Goal: Obtain resource: Download file/media

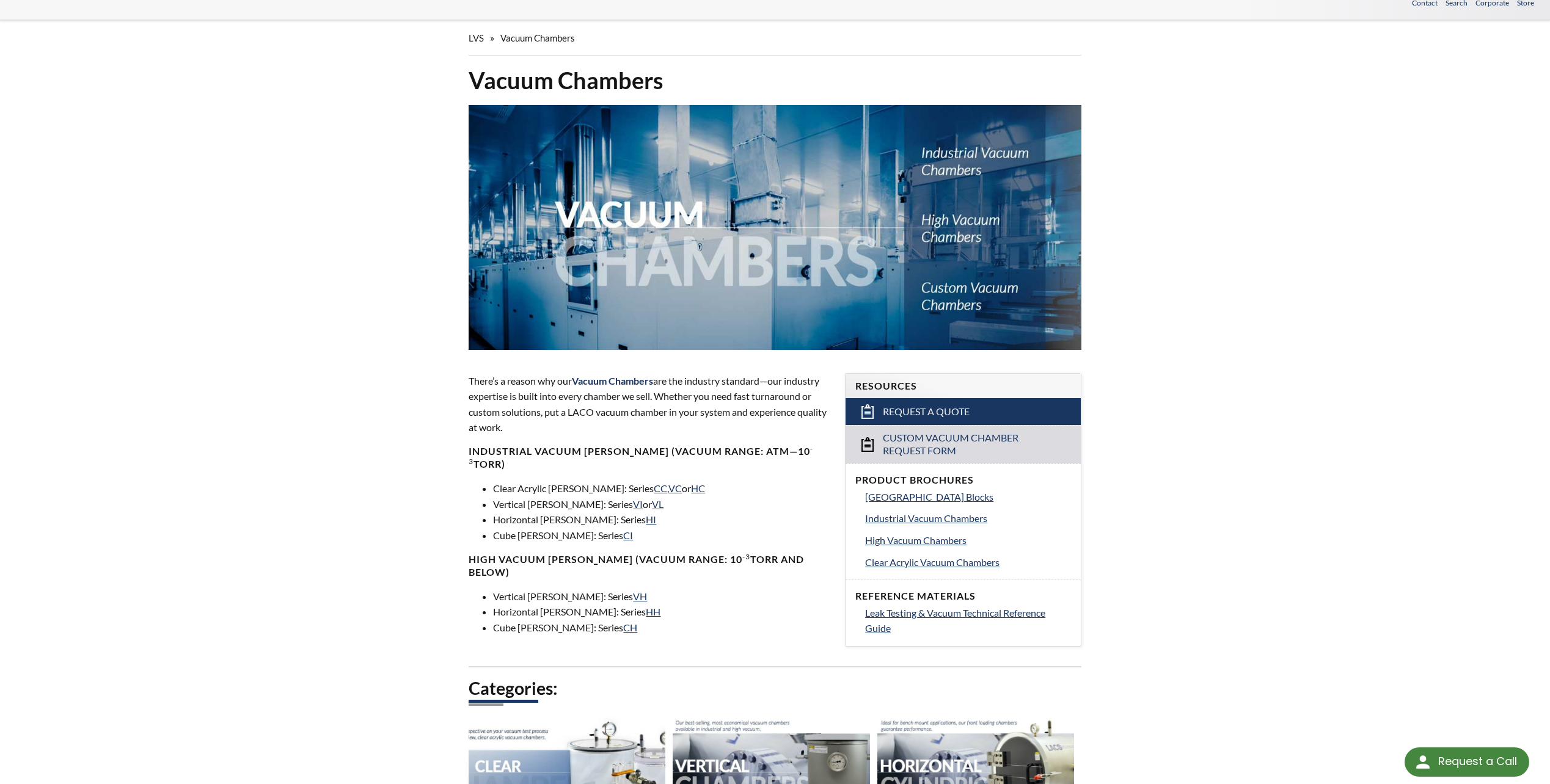
scroll to position [61, 0]
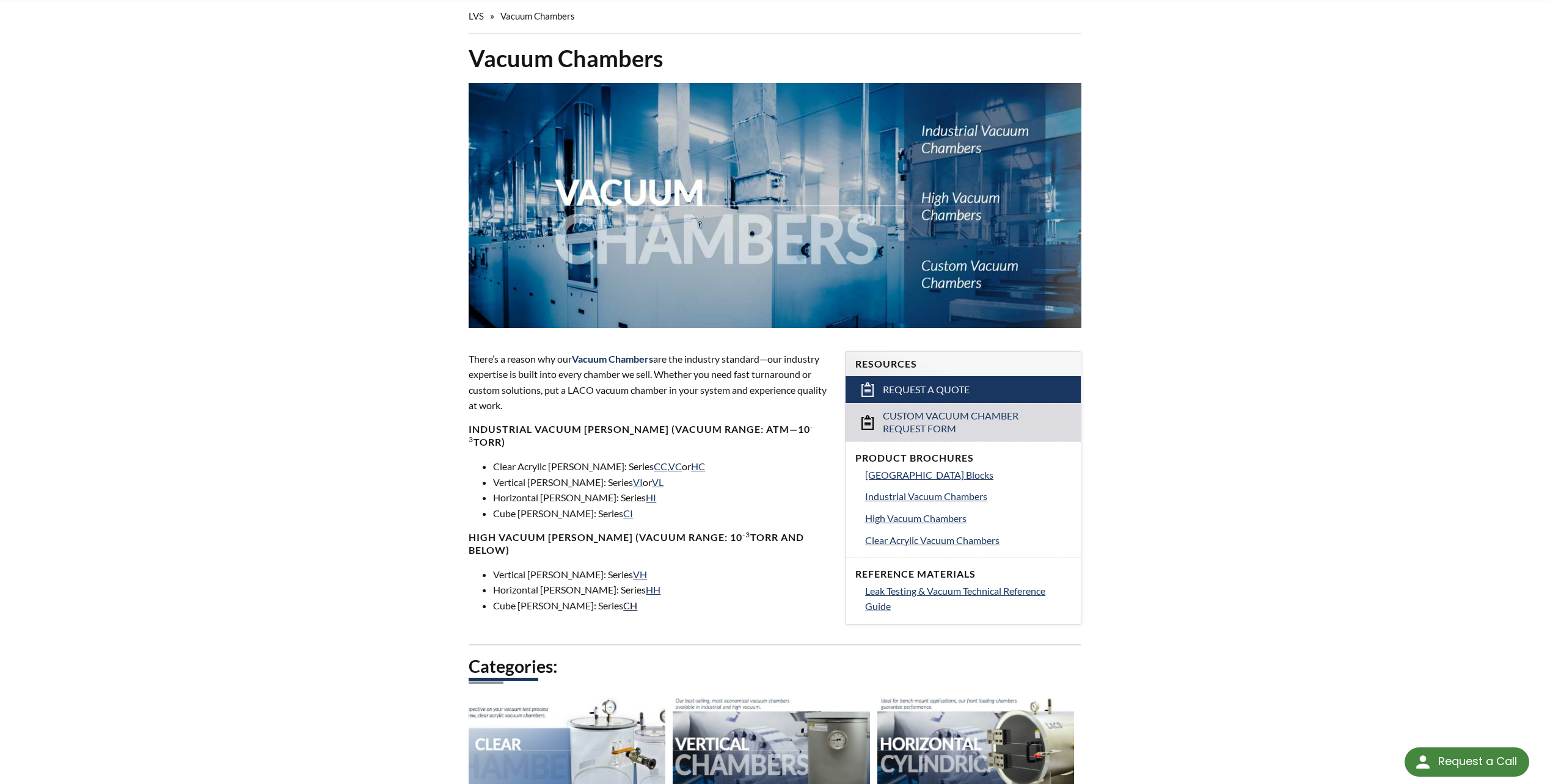
click at [623, 600] on link "CH" at bounding box center [630, 605] width 14 height 11
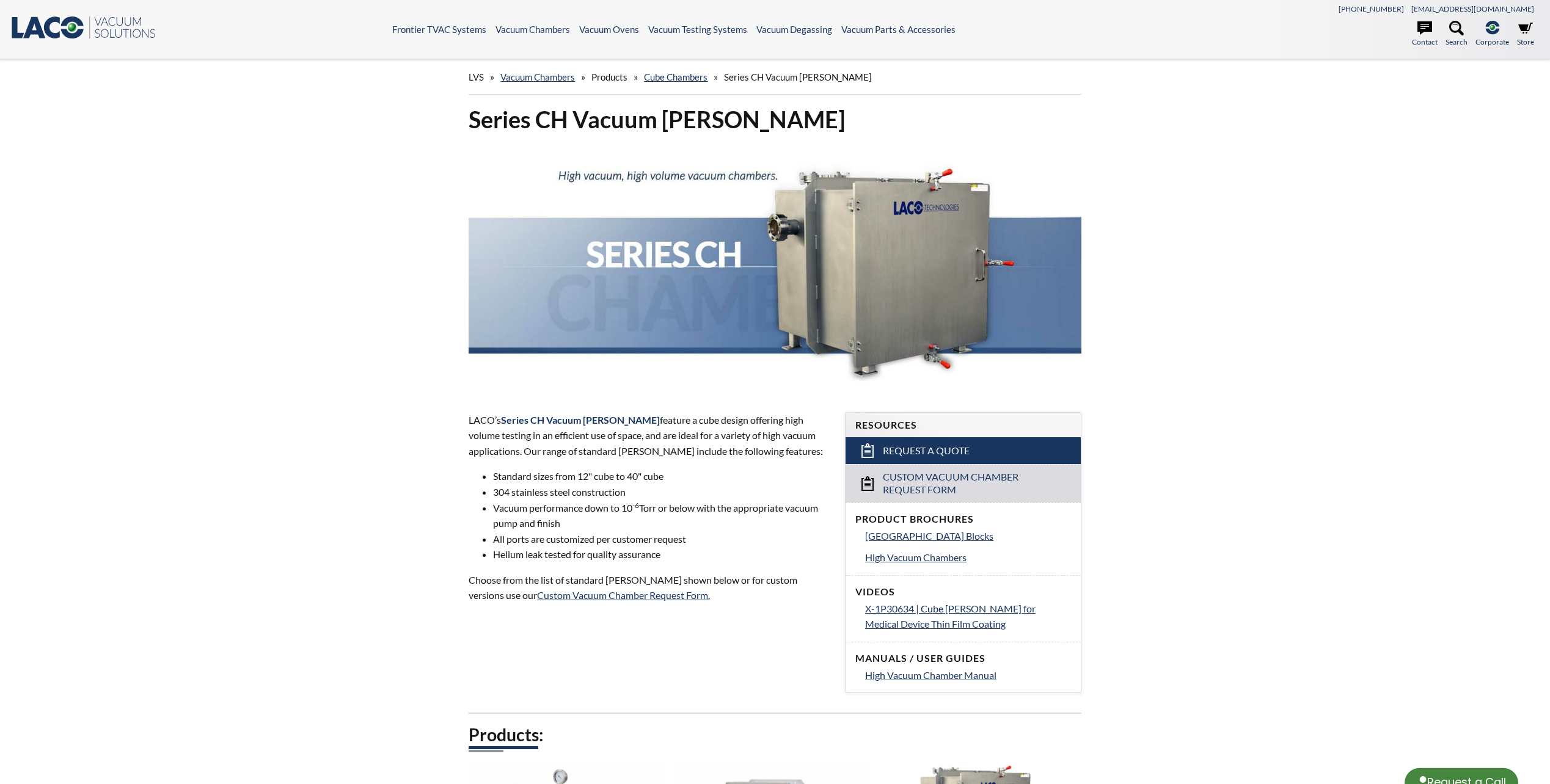
select select "Language Translate Widget"
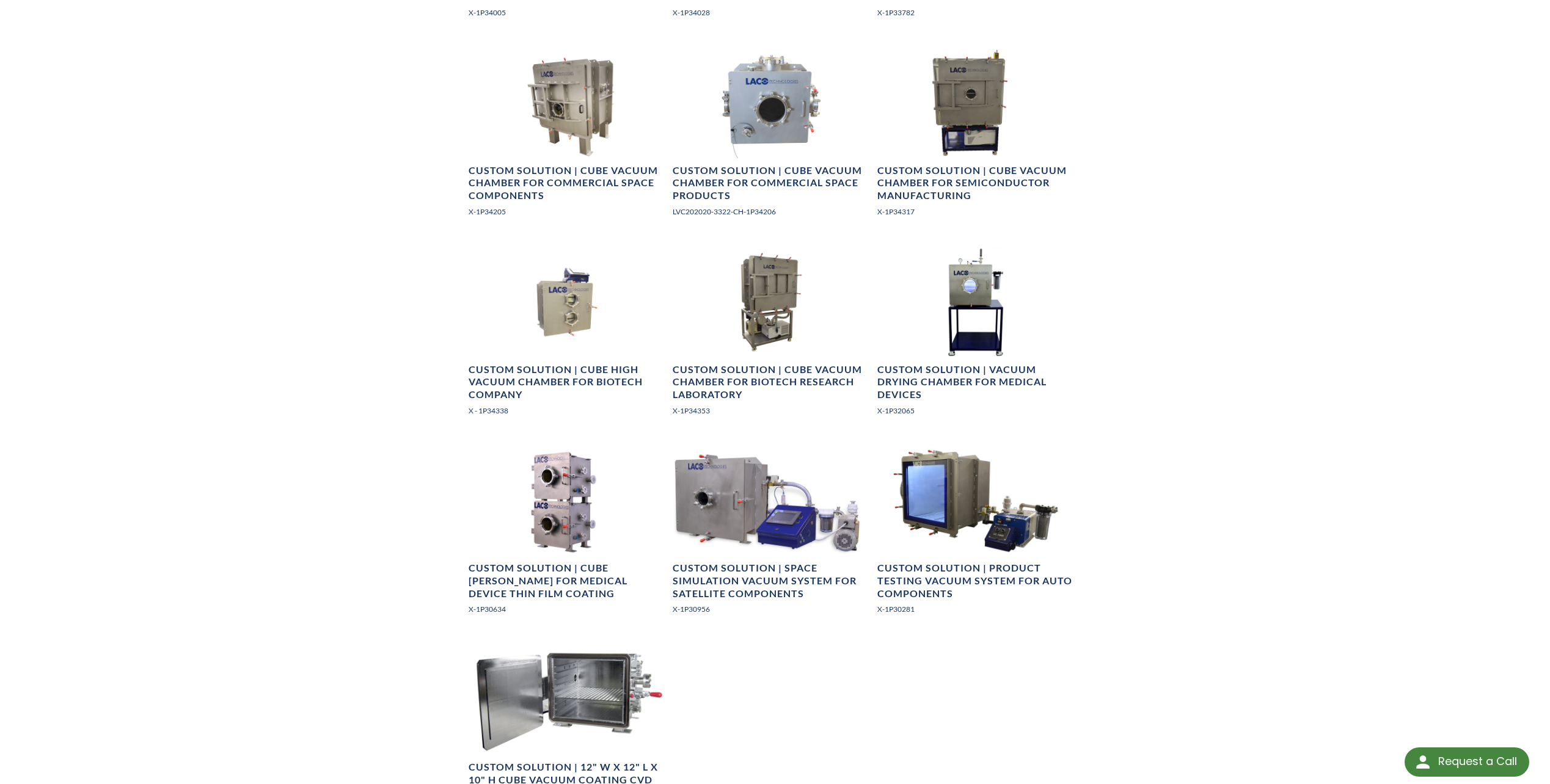
scroll to position [1465, 0]
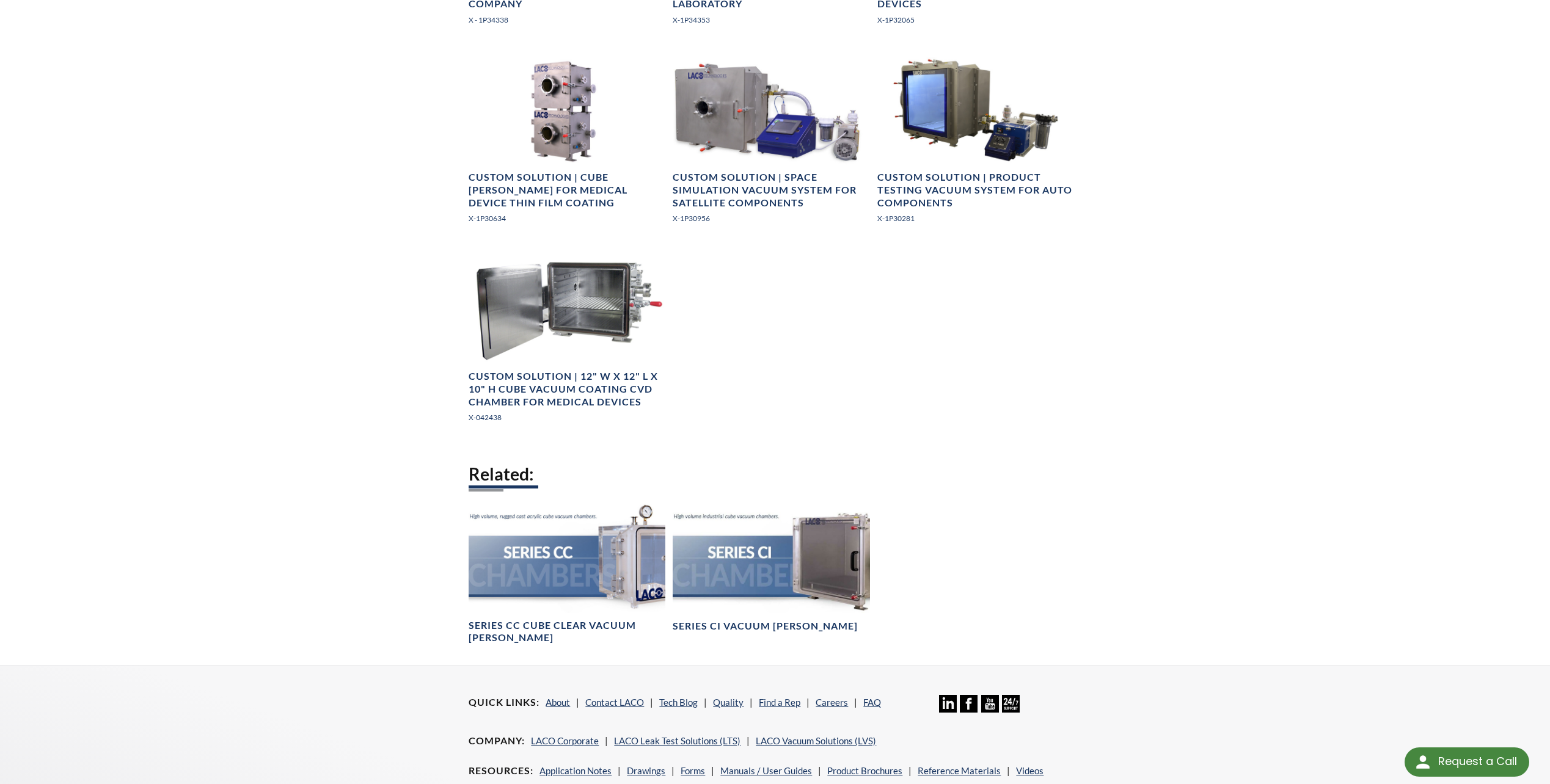
scroll to position [1649, 0]
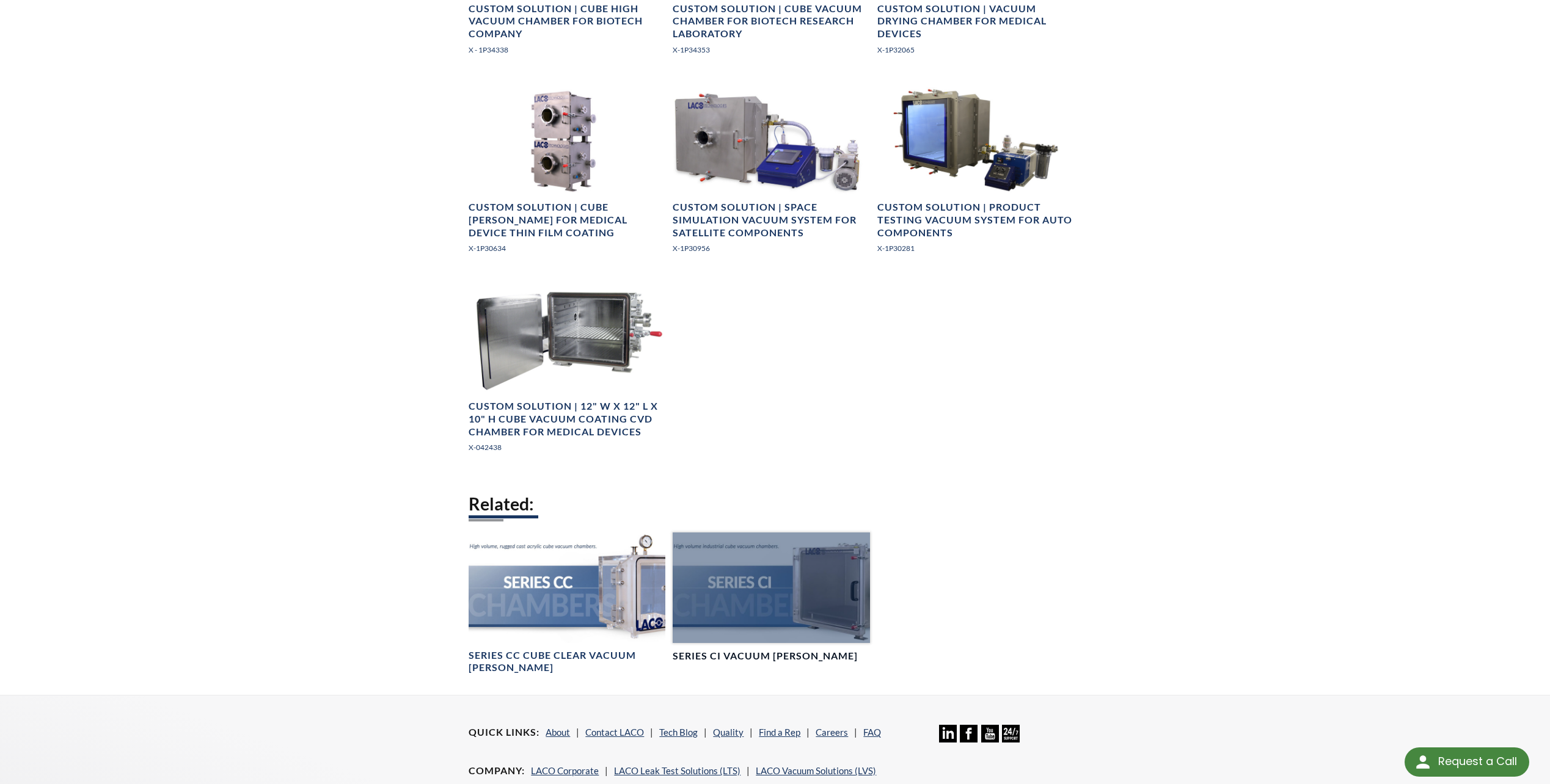
click at [734, 574] on div at bounding box center [771, 587] width 197 height 111
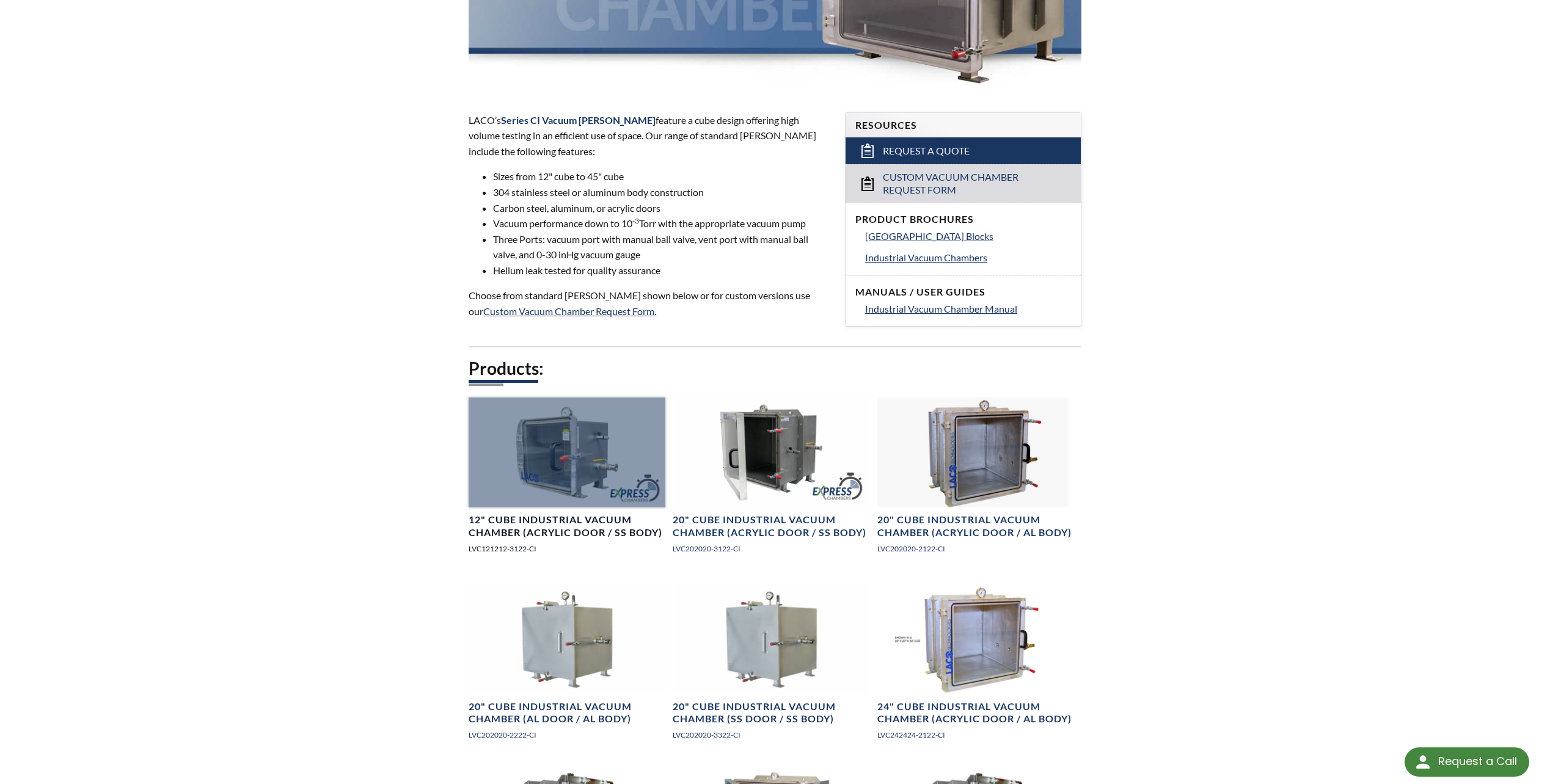
scroll to position [305, 0]
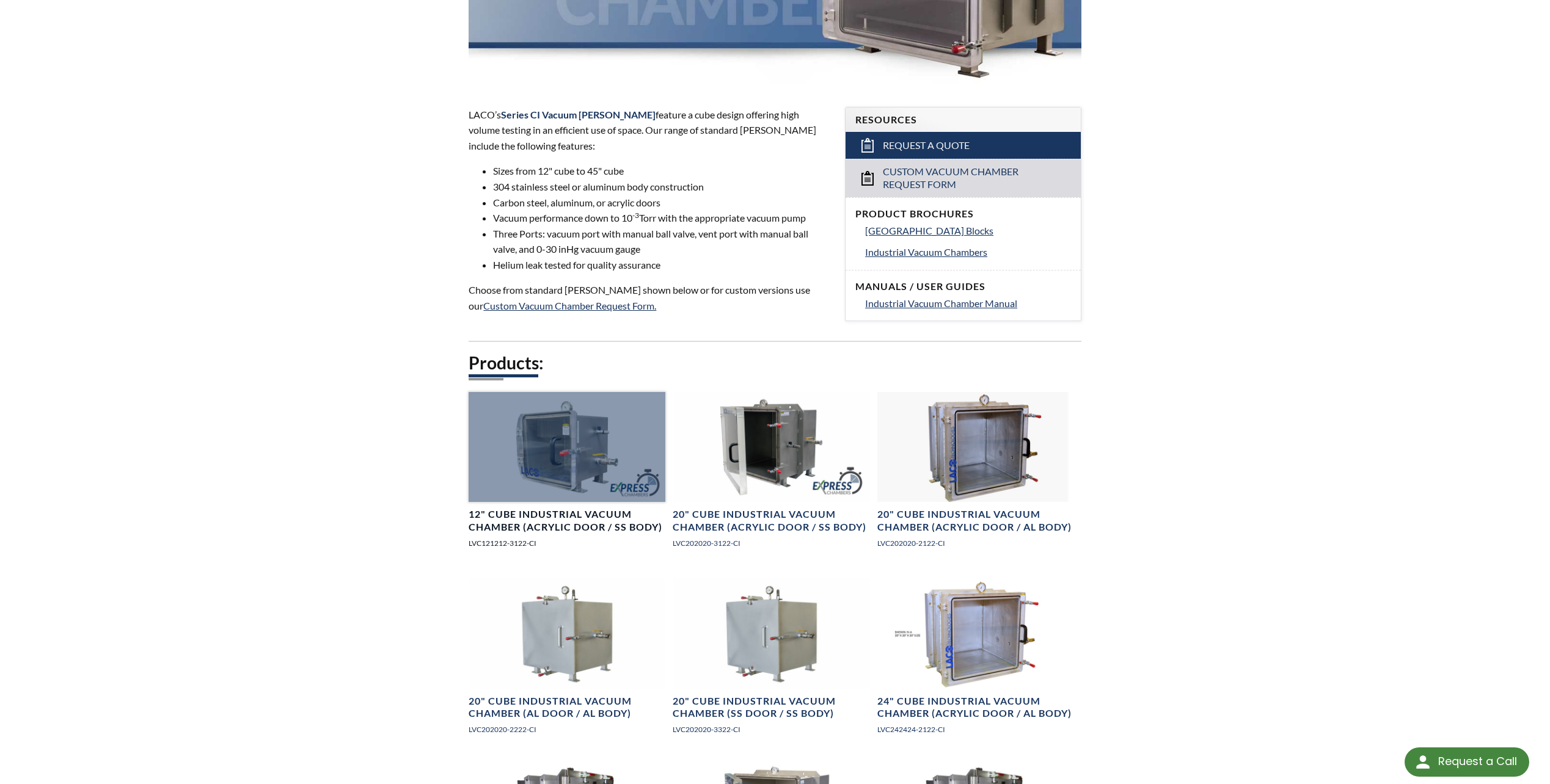
click at [560, 522] on h4 "12" Cube Industrial Vacuum Chamber (Acrylic Door / SS Body)" at bounding box center [566, 521] width 197 height 26
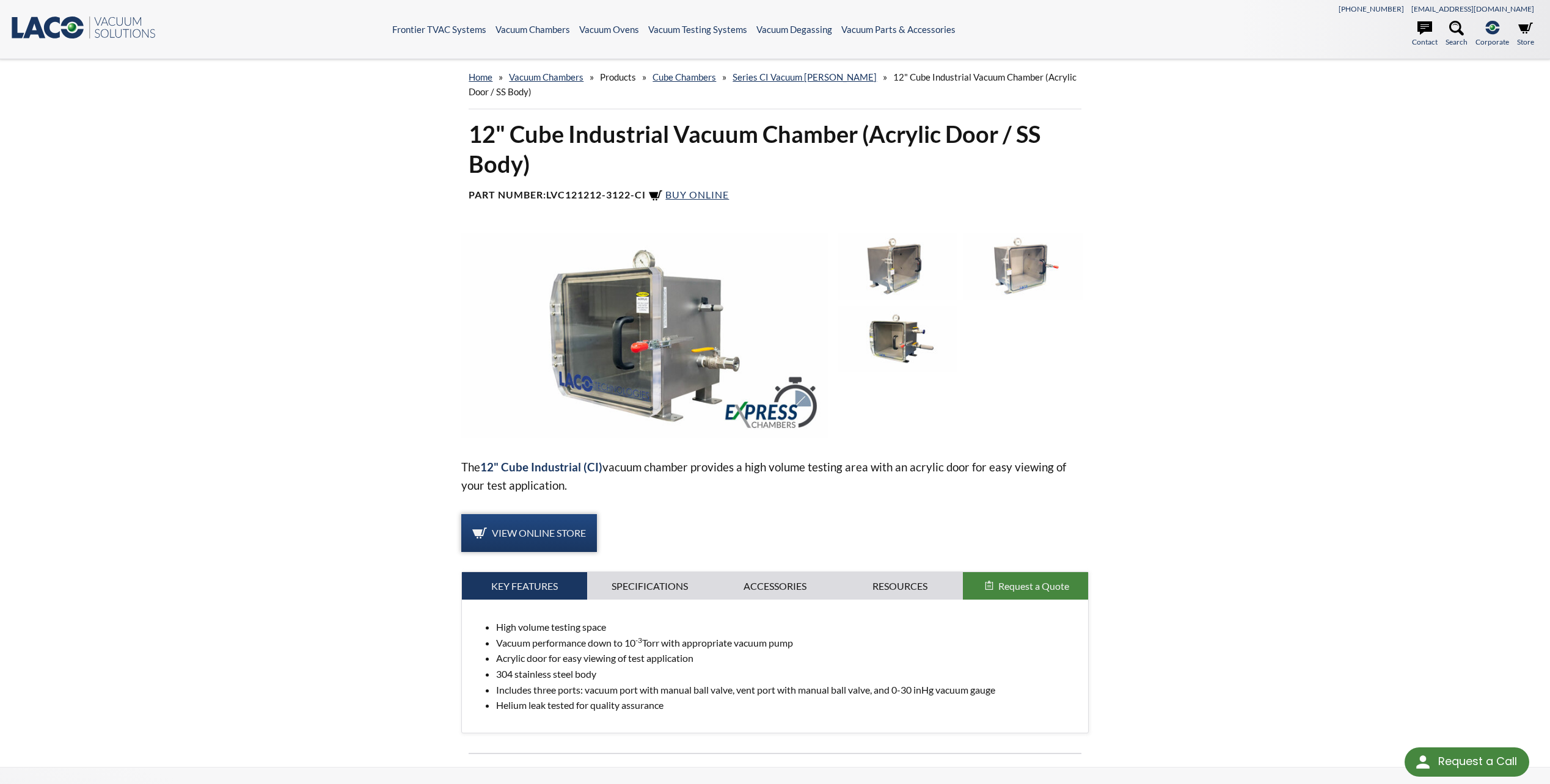
click at [557, 531] on span "View Online Store" at bounding box center [539, 532] width 94 height 11
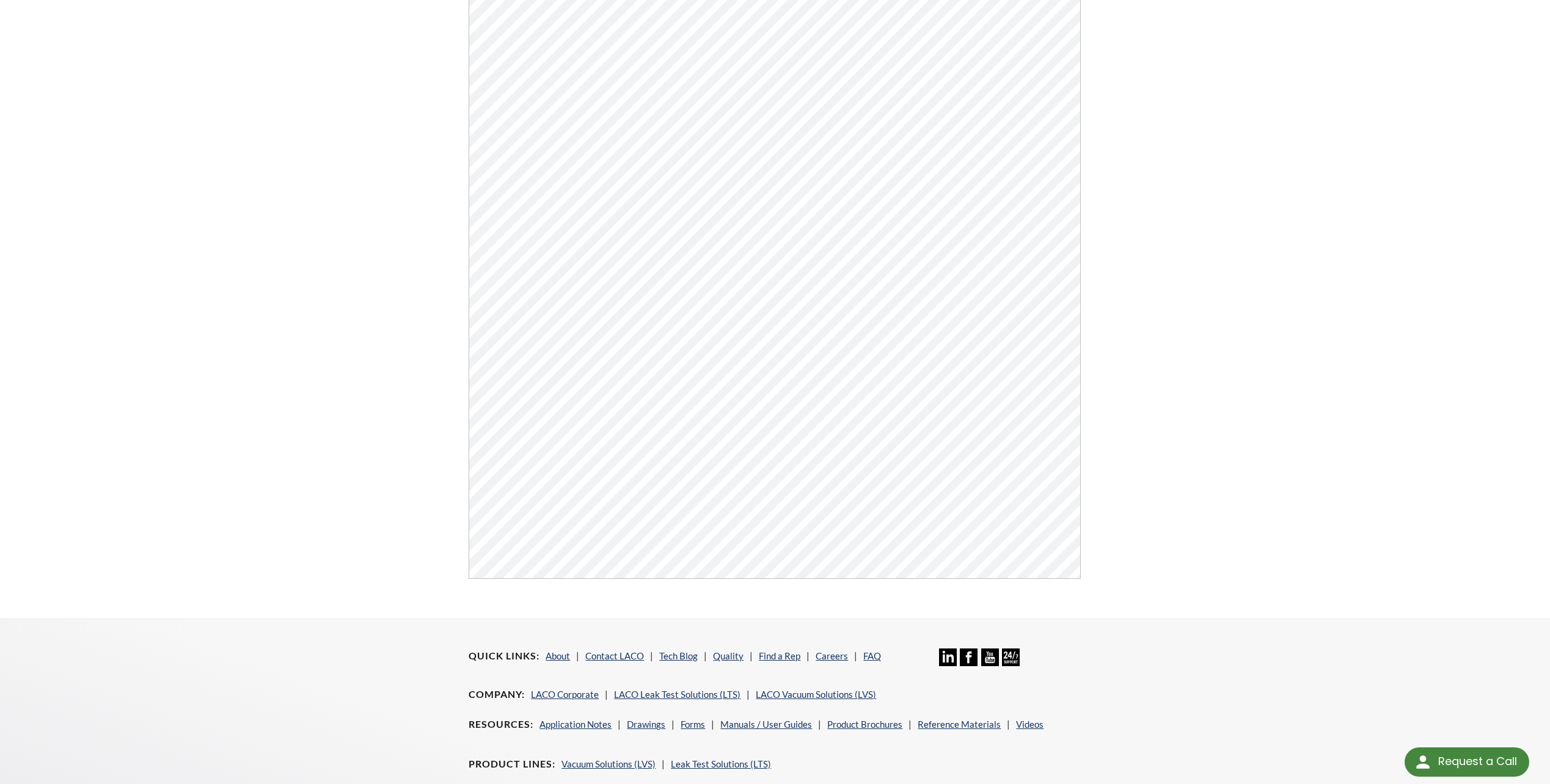
select select "Language Translate Widget"
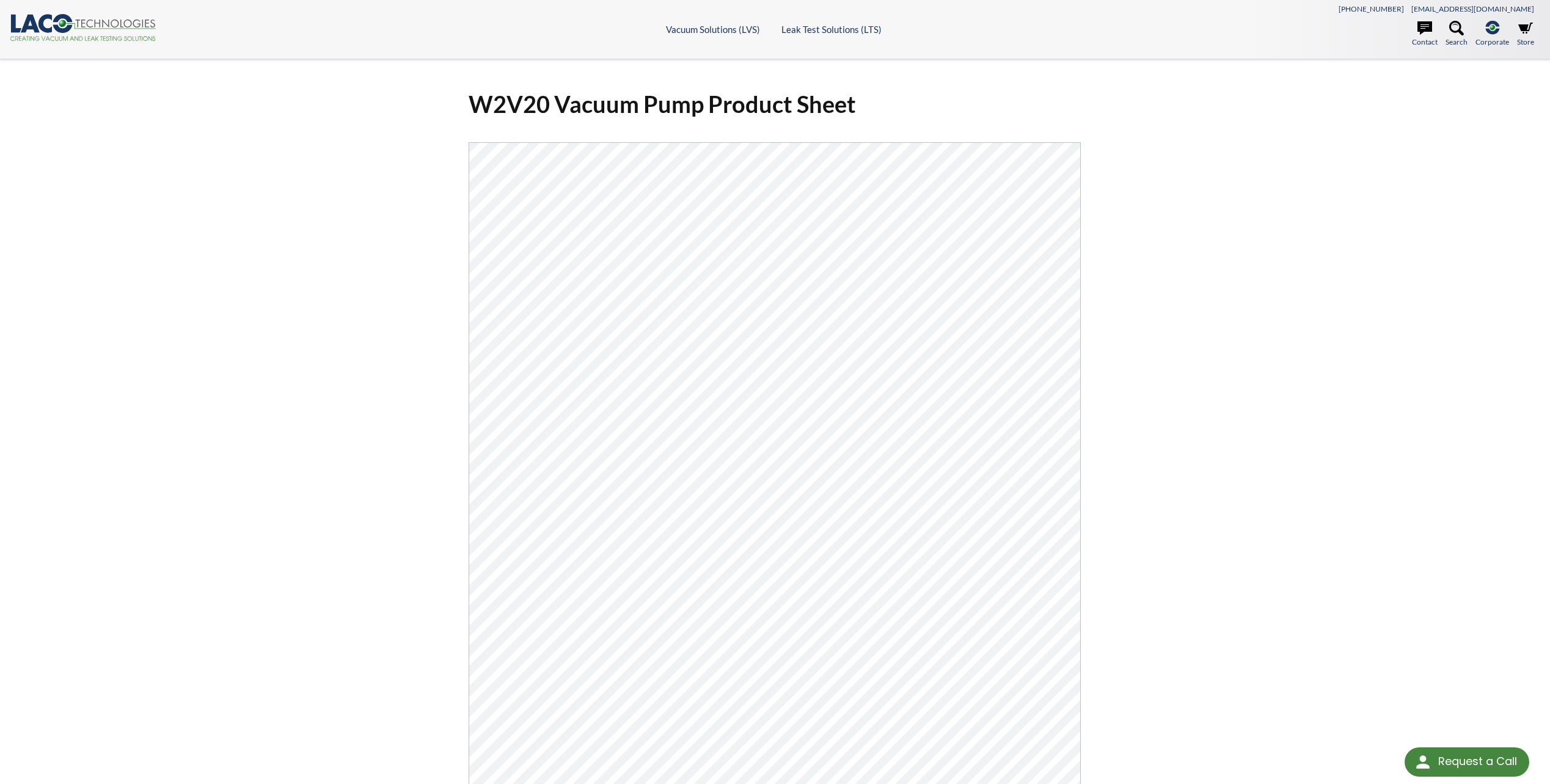
click at [738, 112] on h1 "W2V20 Vacuum Pump Product Sheet" at bounding box center [775, 104] width 612 height 30
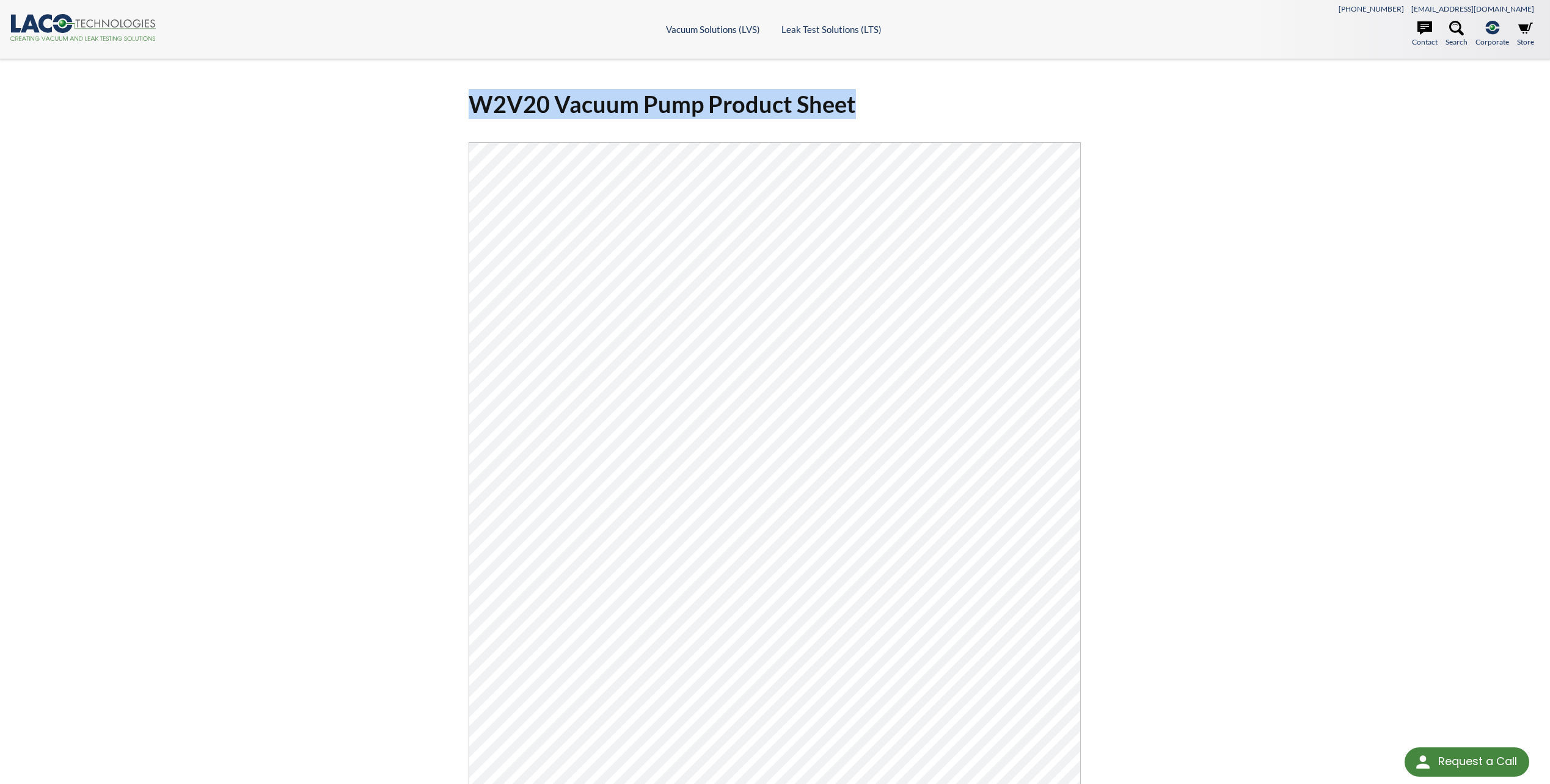
click at [738, 112] on h1 "W2V20 Vacuum Pump Product Sheet" at bounding box center [775, 104] width 612 height 30
copy div "W2V20 Vacuum Pump Product Sheet Click Here To Download"
click at [1161, 253] on div "W2V20 Vacuum Pump Product Sheet Click Here To Download" at bounding box center [775, 513] width 782 height 867
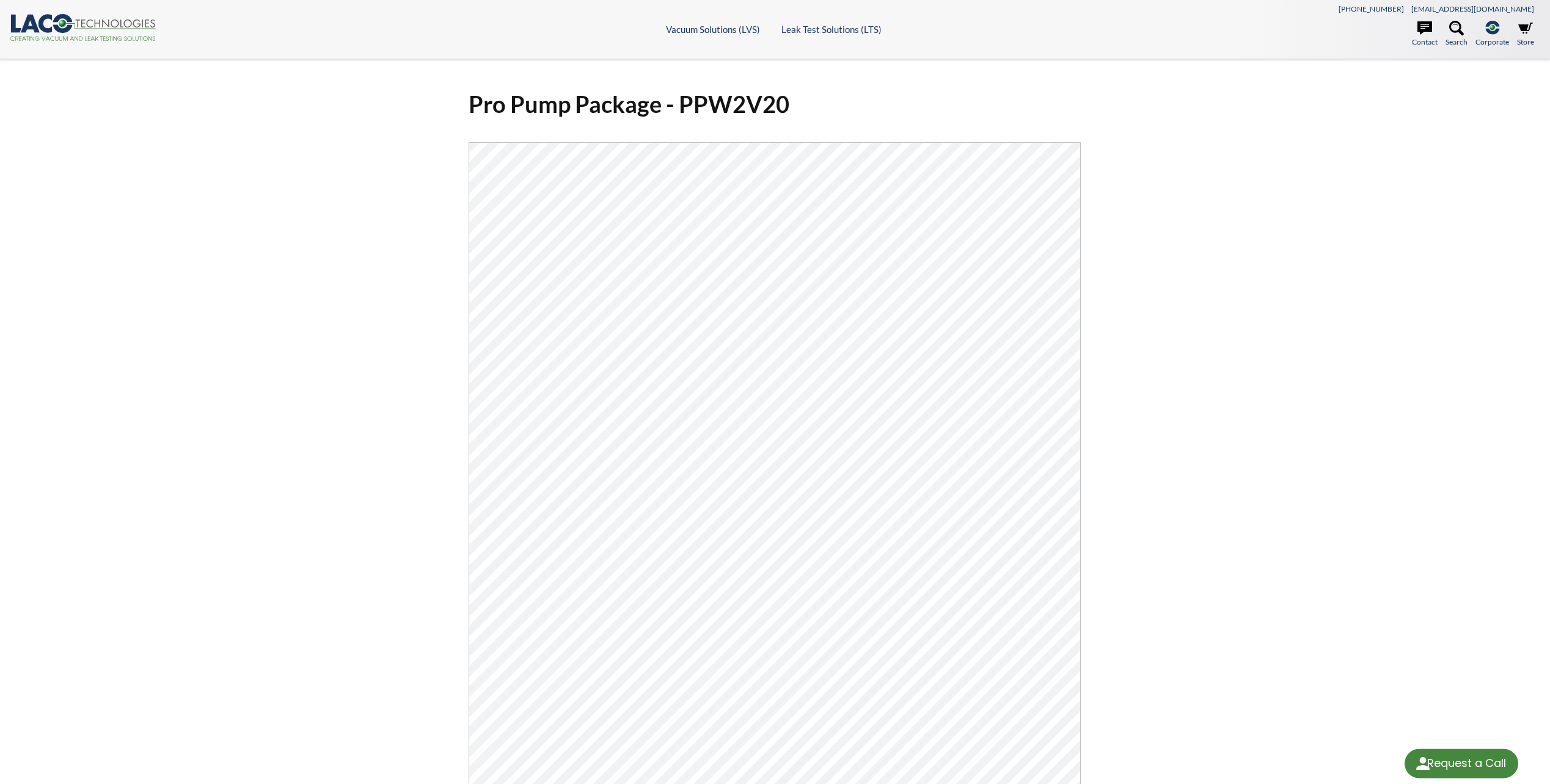
select select "Language Translate Widget"
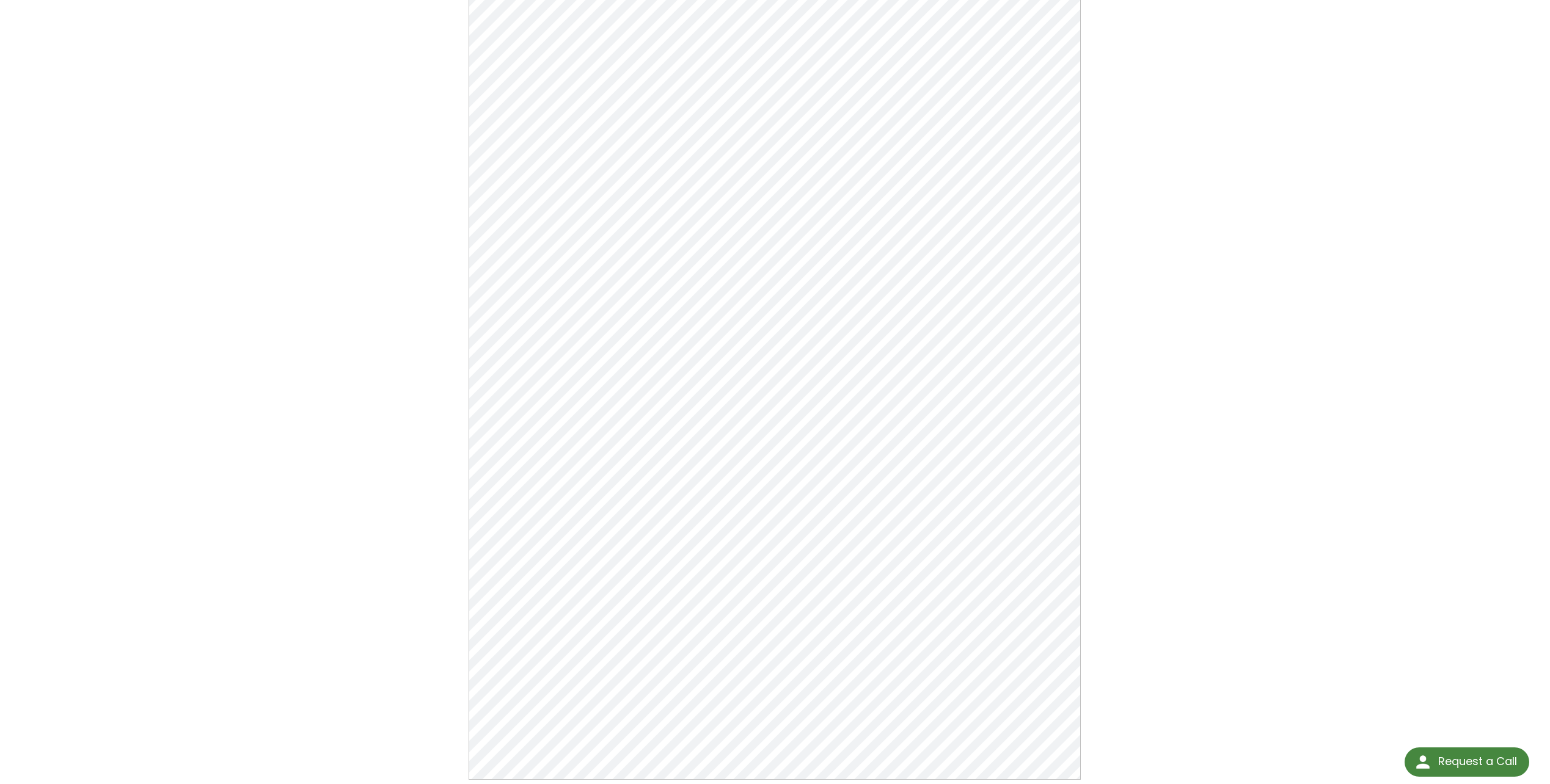
select select "Language Translate Widget"
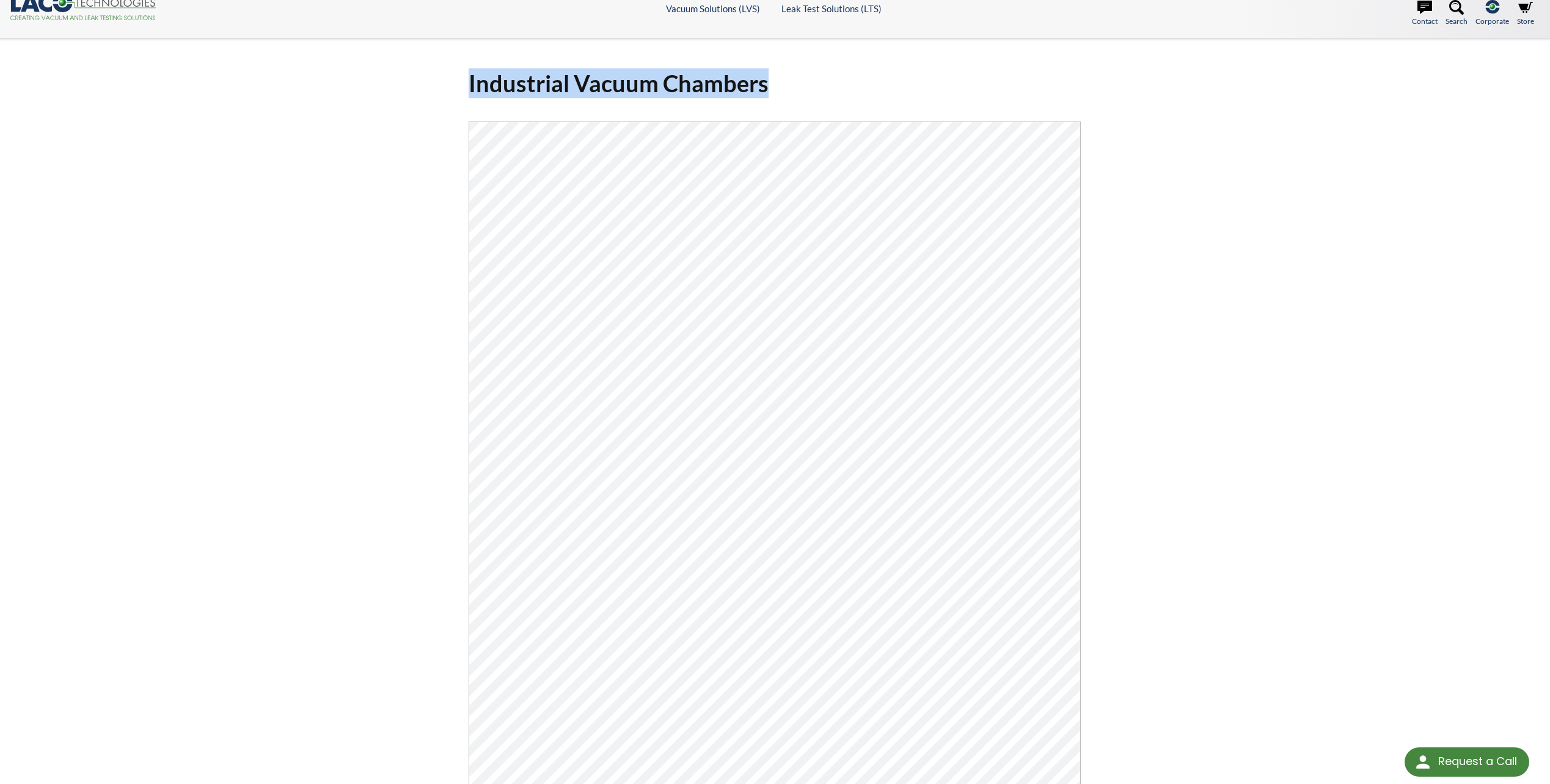
drag, startPoint x: 468, startPoint y: 83, endPoint x: 781, endPoint y: 82, distance: 313.0
click at [781, 82] on h1 "Industrial Vacuum Chambers" at bounding box center [775, 84] width 612 height 30
copy h1 "Industrial Vacuum Chambers"
click at [816, 82] on h1 "Industrial Vacuum Chambers" at bounding box center [775, 84] width 612 height 30
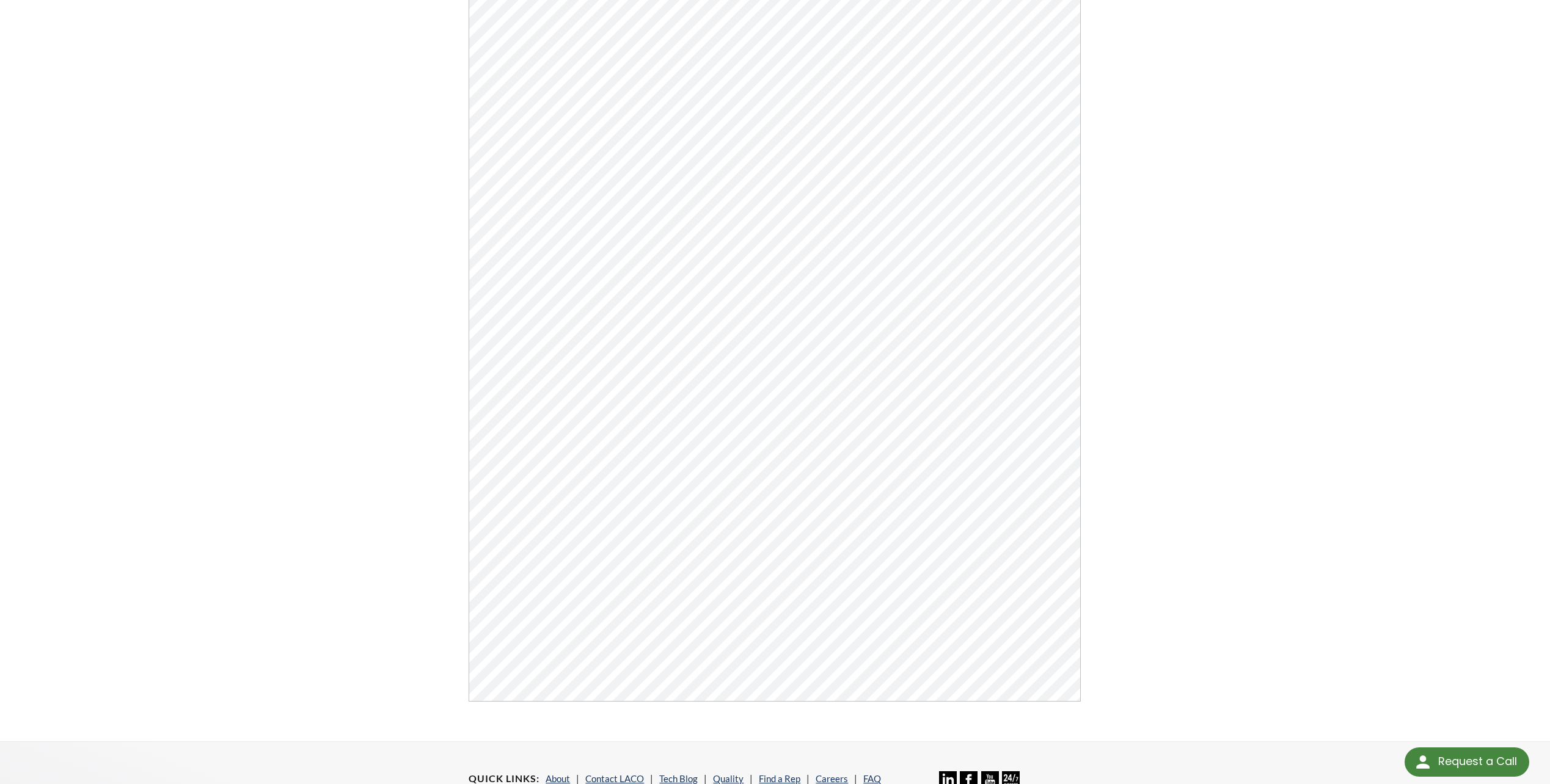
scroll to position [82, 0]
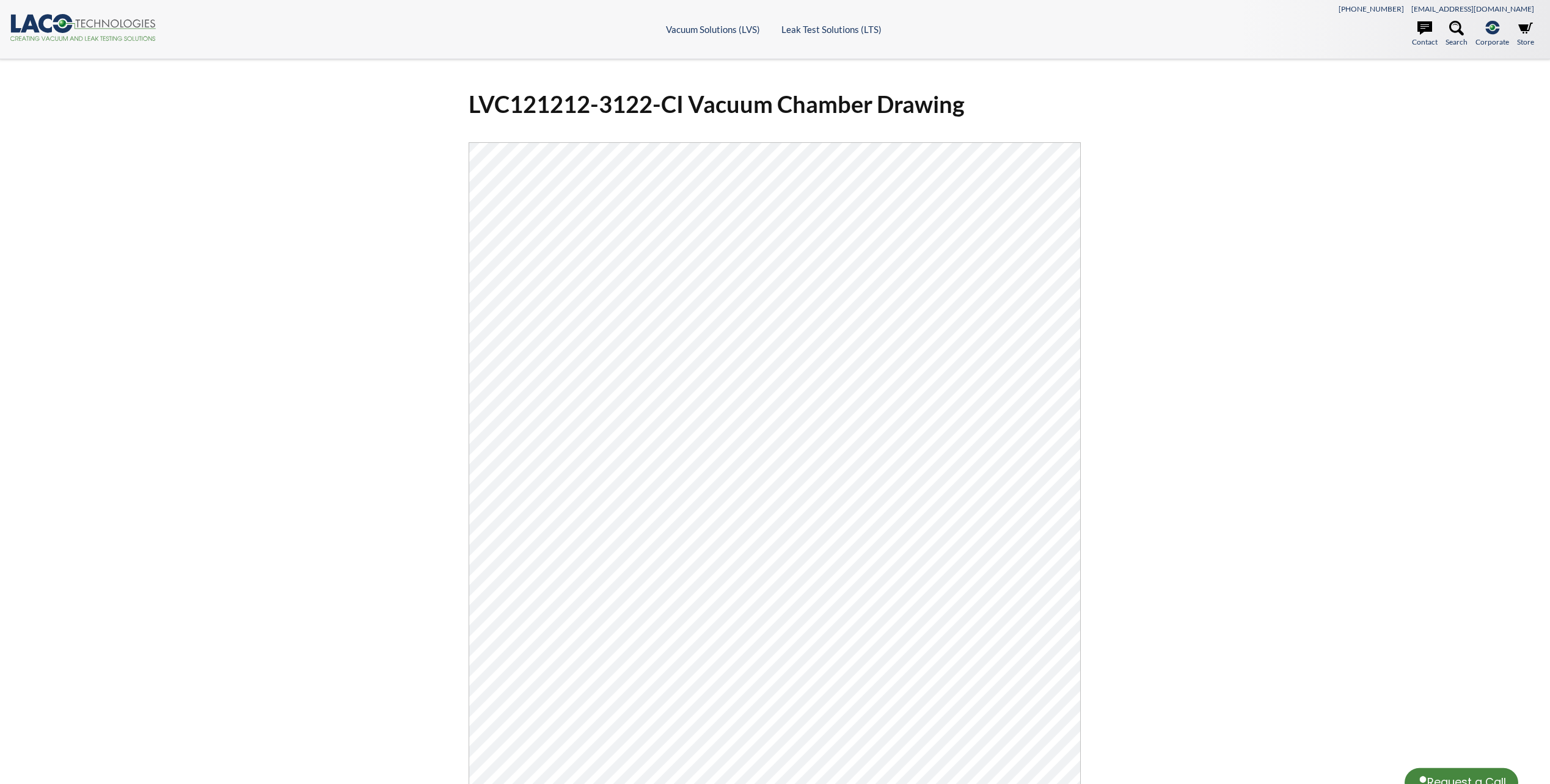
select select "Language Translate Widget"
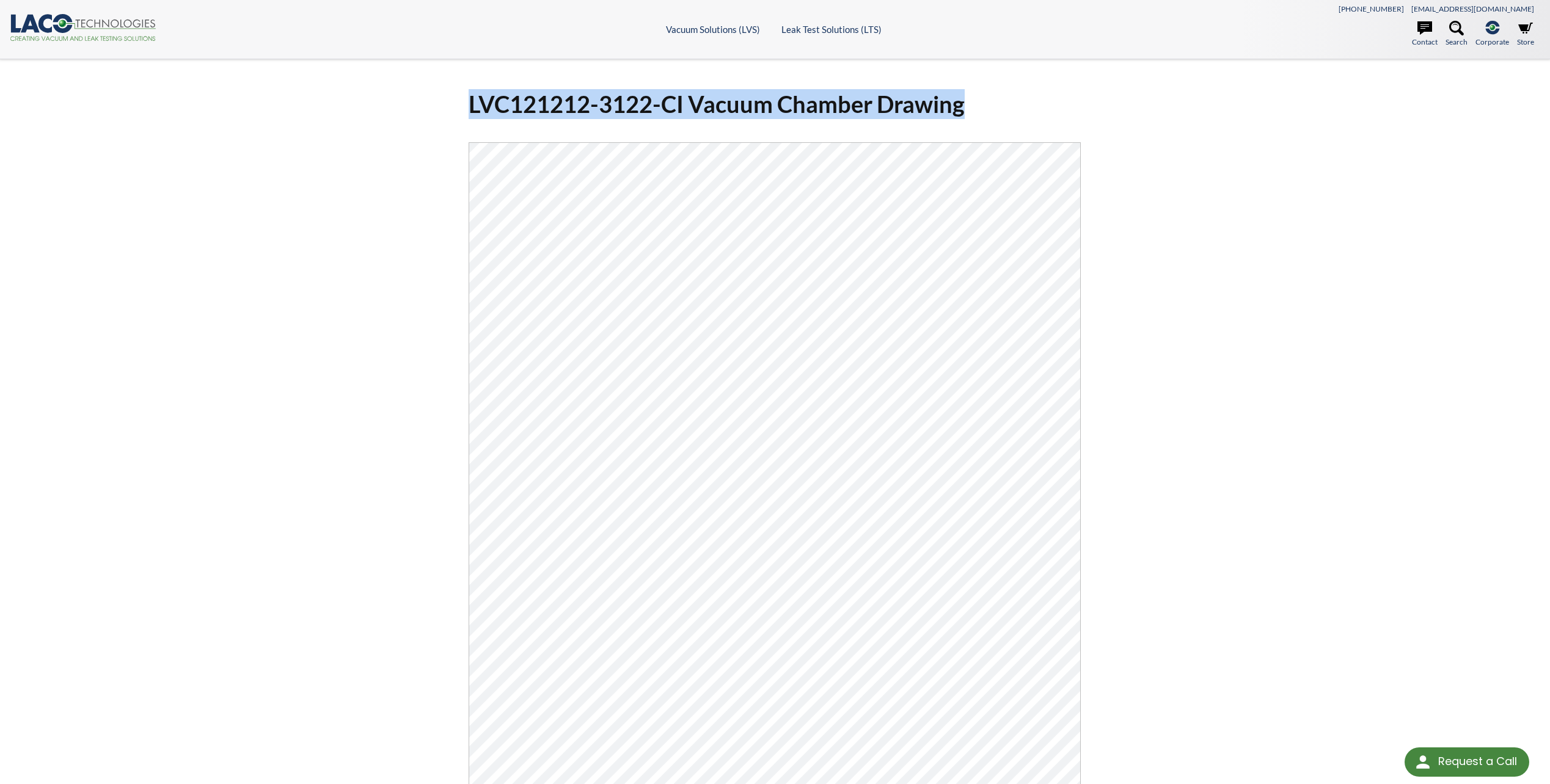
drag, startPoint x: 468, startPoint y: 104, endPoint x: 968, endPoint y: 115, distance: 500.1
click at [968, 115] on div "LVC121212-3122-CI Vacuum Chamber Drawing Click Here To Download" at bounding box center [775, 507] width 627 height 838
copy h1 "LVC121212-3122-CI Vacuum Chamber Drawing"
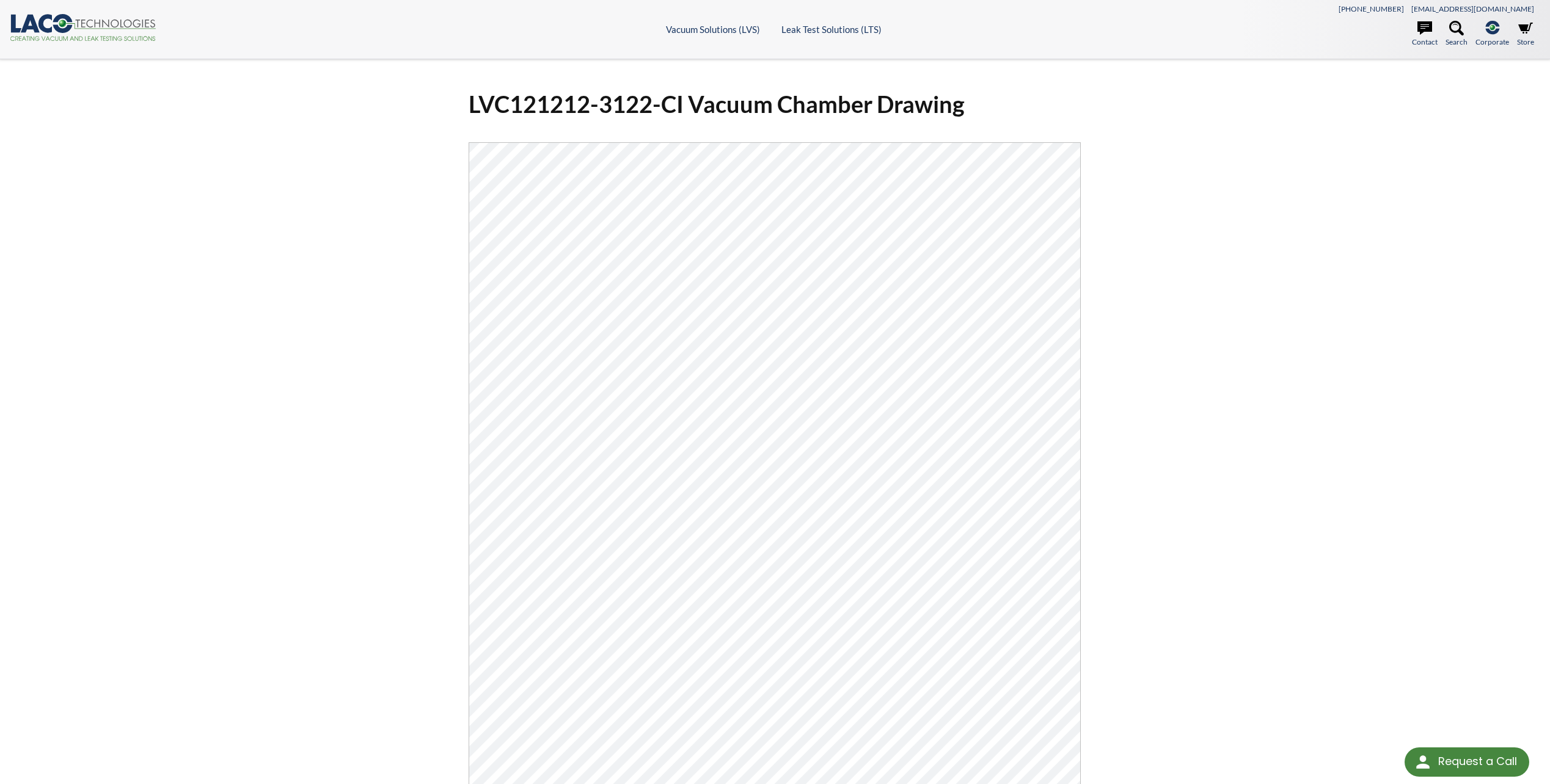
click at [1094, 109] on div "LVC121212-3122-CI Vacuum Chamber Drawing Click Here To Download" at bounding box center [775, 513] width 782 height 867
drag, startPoint x: 1218, startPoint y: 320, endPoint x: 1187, endPoint y: 303, distance: 35.4
click at [1186, 347] on div "LVC121212-3122-CI Vacuum Chamber Drawing Click Here To Download" at bounding box center [775, 513] width 1550 height 907
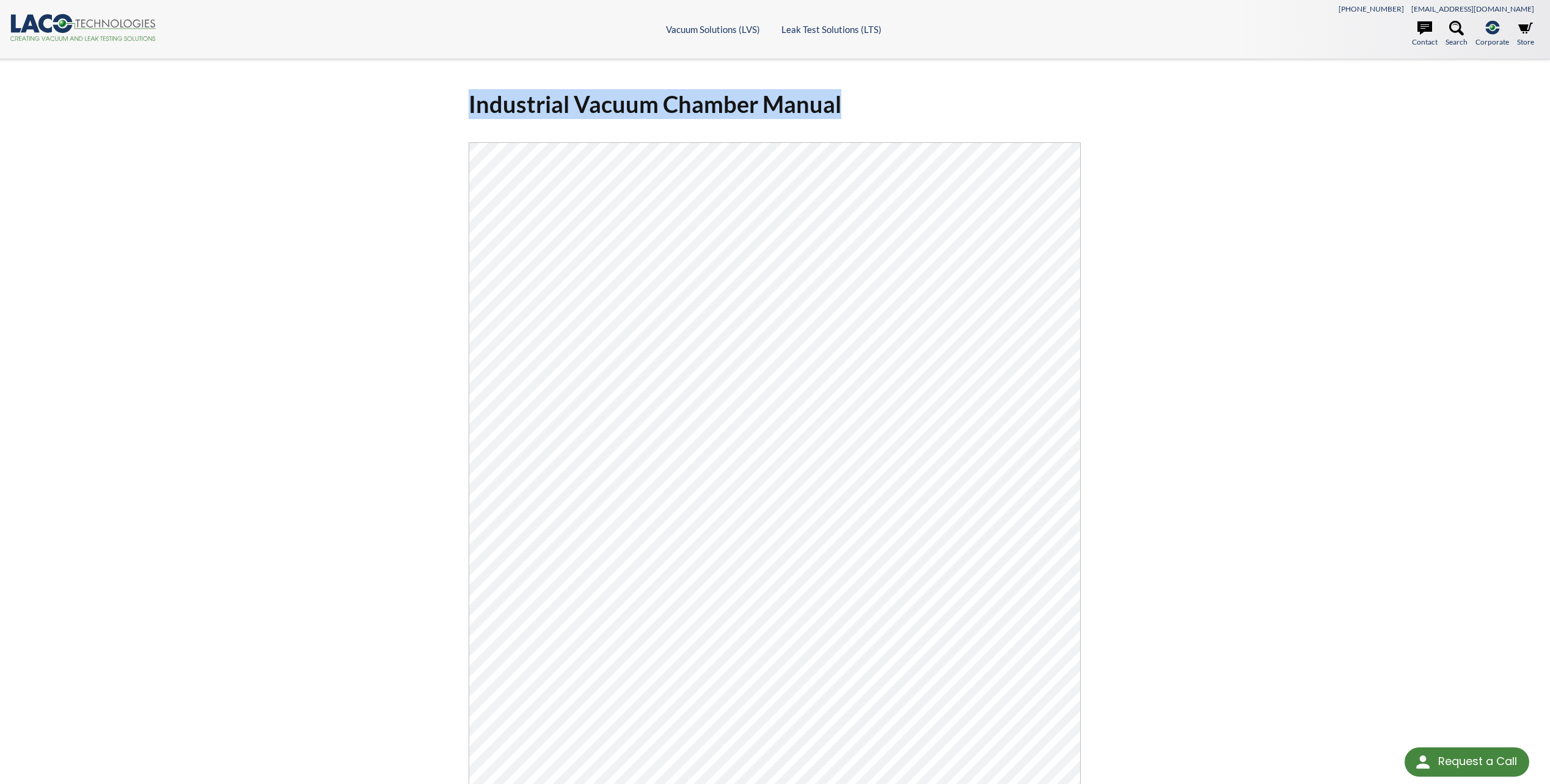
drag, startPoint x: 468, startPoint y: 101, endPoint x: 895, endPoint y: 106, distance: 427.0
click at [895, 106] on div "Industrial Vacuum Chamber Manual Click Here To Download" at bounding box center [775, 507] width 627 height 838
copy h1 "Industrial Vacuum Chamber Manual"
click at [892, 109] on h1 "Industrial Vacuum Chamber Manual" at bounding box center [775, 104] width 612 height 30
